Goal: Information Seeking & Learning: Learn about a topic

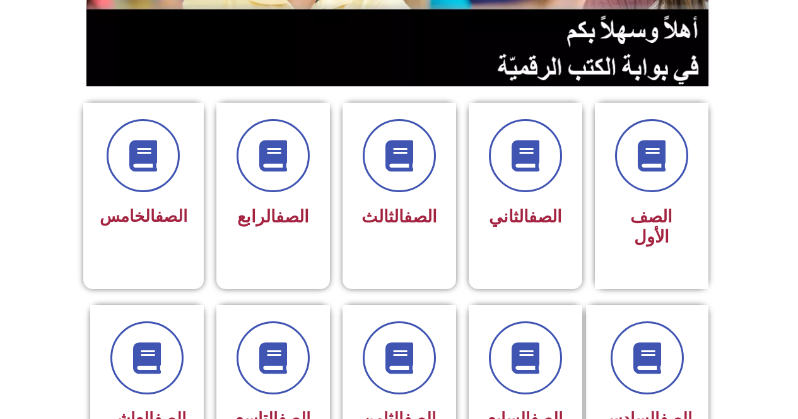
scroll to position [290, 0]
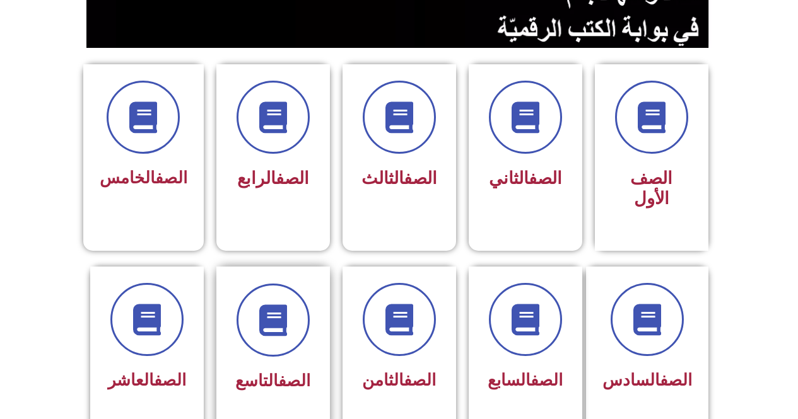
click at [235, 284] on div at bounding box center [272, 320] width 79 height 73
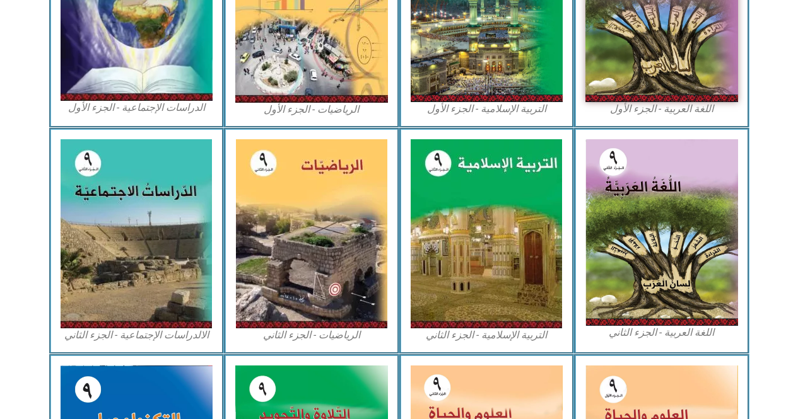
scroll to position [484, 0]
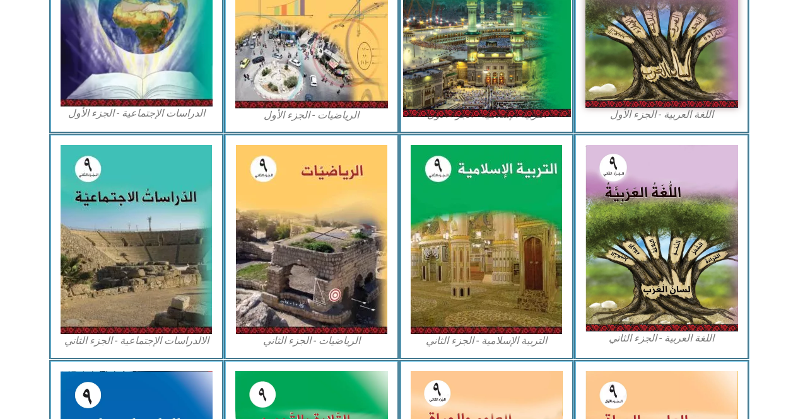
click at [545, 98] on img at bounding box center [486, 14] width 168 height 208
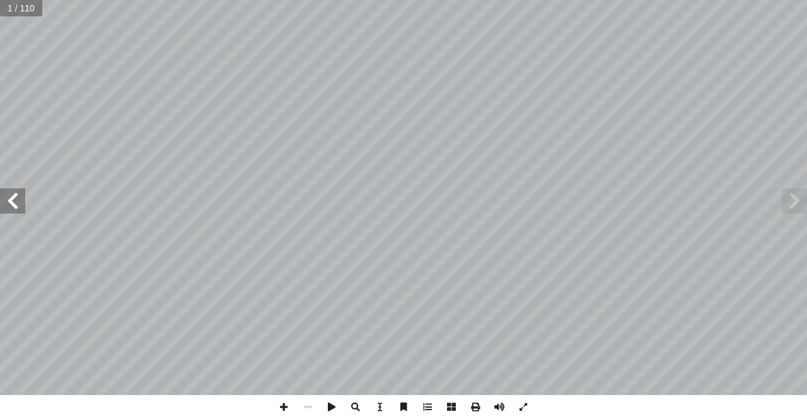
click at [16, 195] on span at bounding box center [12, 201] width 25 height 25
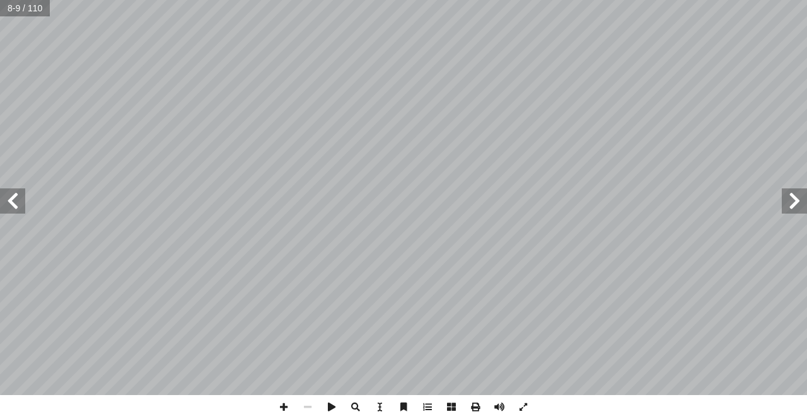
click at [16, 195] on span at bounding box center [12, 201] width 25 height 25
click at [807, 202] on span at bounding box center [794, 201] width 25 height 25
click at [807, 198] on span at bounding box center [794, 201] width 25 height 25
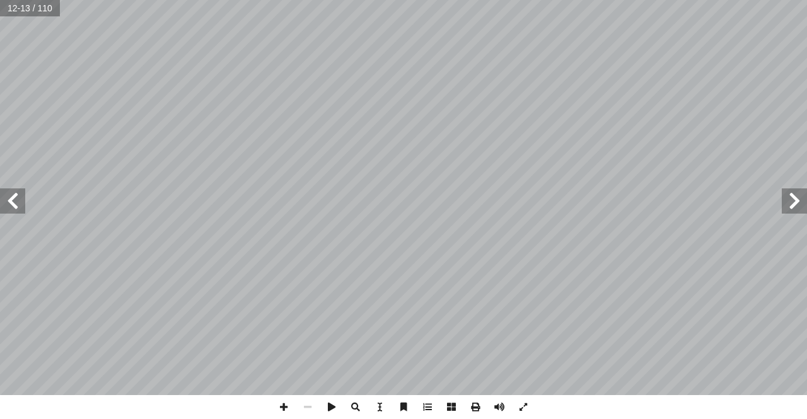
click at [807, 198] on span at bounding box center [794, 201] width 25 height 25
drag, startPoint x: 596, startPoint y: 395, endPoint x: 1, endPoint y: 200, distance: 626.1
click at [1, 201] on span at bounding box center [12, 201] width 25 height 25
click at [12, 203] on span at bounding box center [12, 201] width 25 height 25
click at [12, 199] on span at bounding box center [12, 201] width 25 height 25
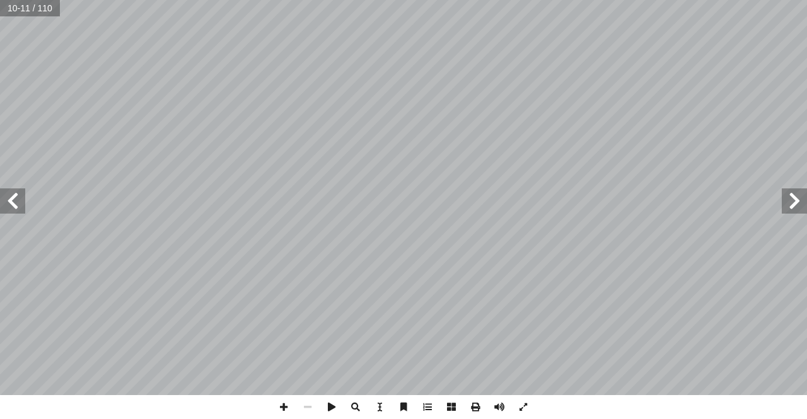
click at [15, 191] on span at bounding box center [12, 201] width 25 height 25
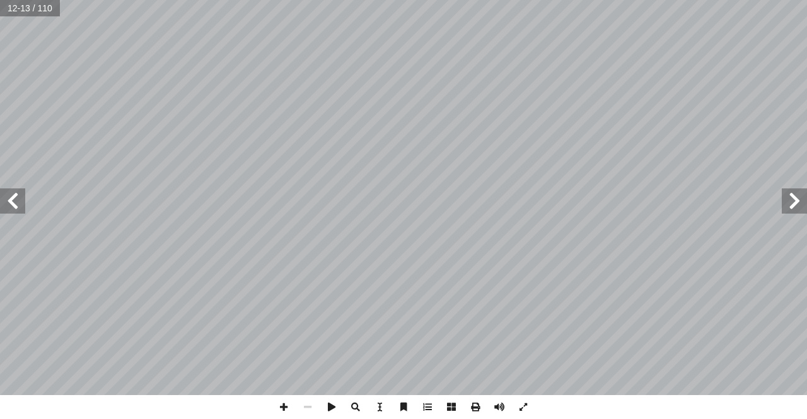
click at [15, 191] on span at bounding box center [12, 201] width 25 height 25
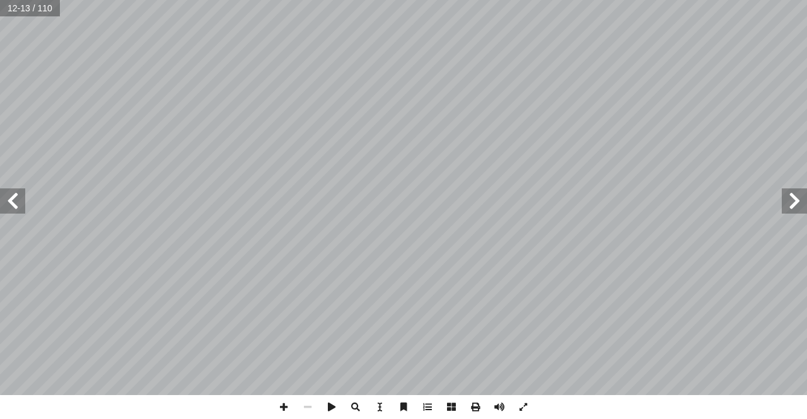
click at [15, 191] on span at bounding box center [12, 201] width 25 height 25
click at [20, 205] on span at bounding box center [12, 201] width 25 height 25
click at [18, 205] on span at bounding box center [12, 201] width 25 height 25
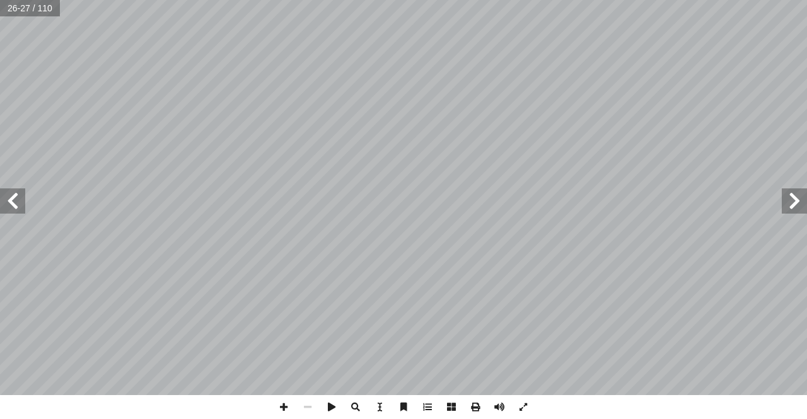
click at [18, 205] on span at bounding box center [12, 201] width 25 height 25
click at [20, 209] on div "الدرس ٦ درين على: � ن يكونوا ق أ ا ية الدرس � ع من الطلبة بعد نه ّ توق ُ : ي ُ …" at bounding box center [403, 197] width 807 height 395
click at [15, 204] on span at bounding box center [12, 201] width 25 height 25
click at [15, 199] on span at bounding box center [12, 201] width 25 height 25
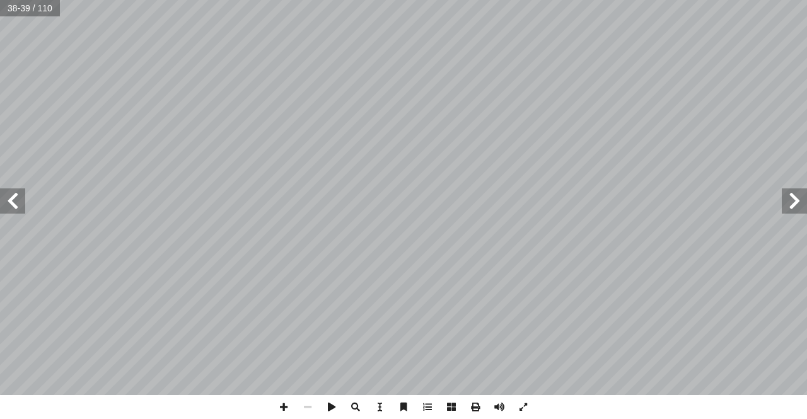
click at [15, 199] on span at bounding box center [12, 201] width 25 height 25
click at [23, 212] on span at bounding box center [12, 201] width 25 height 25
click at [16, 208] on span at bounding box center [12, 201] width 25 height 25
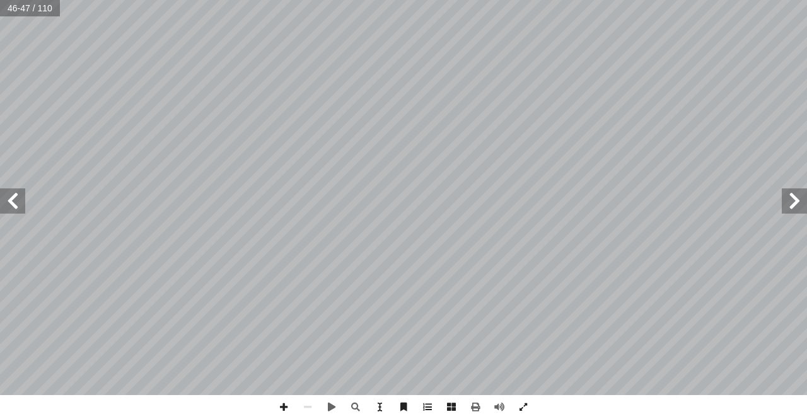
click at [16, 208] on span at bounding box center [12, 201] width 25 height 25
click at [795, 206] on span at bounding box center [794, 201] width 25 height 25
click at [796, 206] on span at bounding box center [794, 201] width 25 height 25
click at [278, 409] on span at bounding box center [284, 407] width 24 height 24
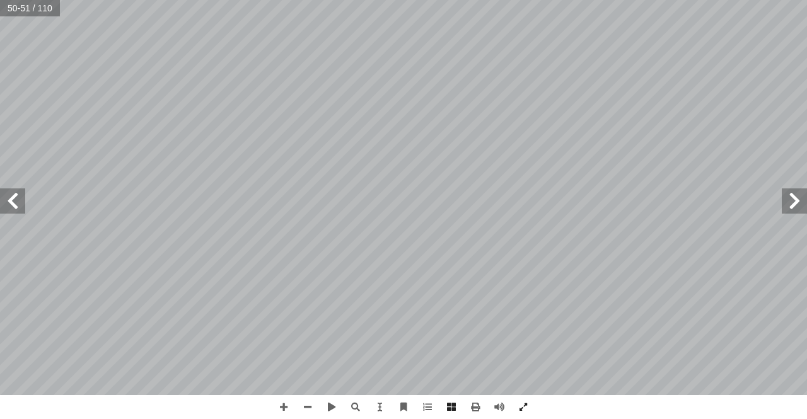
click at [367, 0] on html "الصفحة الرئيسية الصف الأول الصف الثاني الصف الثالث الصف الرابع الصف الخامس الصف…" at bounding box center [403, 57] width 807 height 115
click at [337, 416] on div "درين على: � ن يكونوا ق أ ا ية الدرس � ع من الطلبة بعد نه ّ توق ُ : ي ُ هداف أ ا…" at bounding box center [403, 209] width 807 height 419
